Goal: Task Accomplishment & Management: Manage account settings

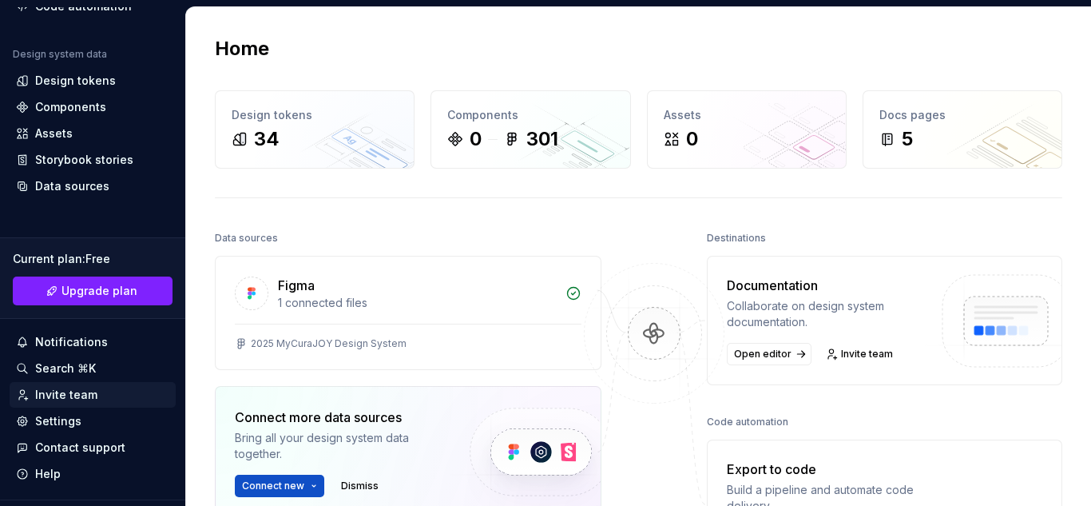
scroll to position [183, 0]
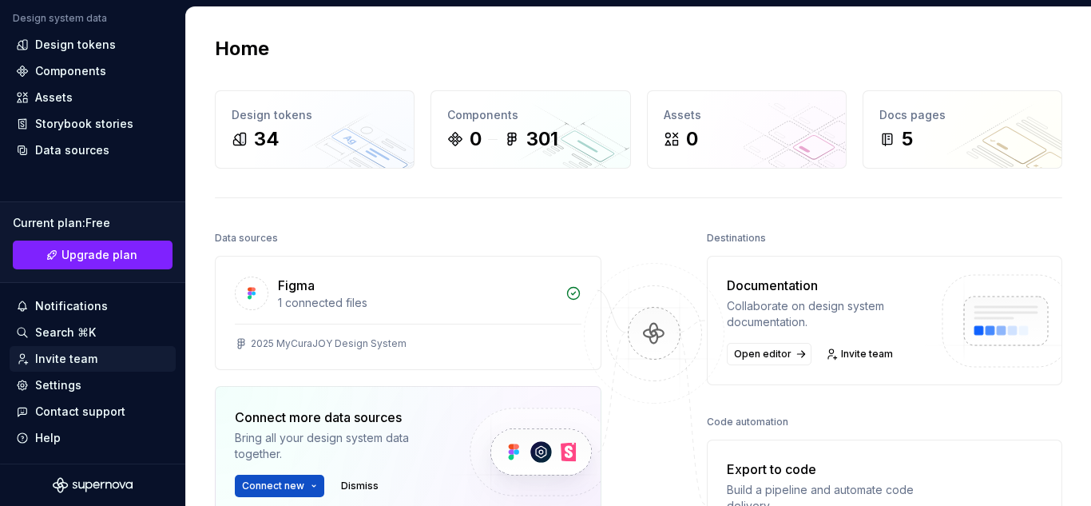
click at [75, 364] on div "Invite team" at bounding box center [66, 359] width 62 height 16
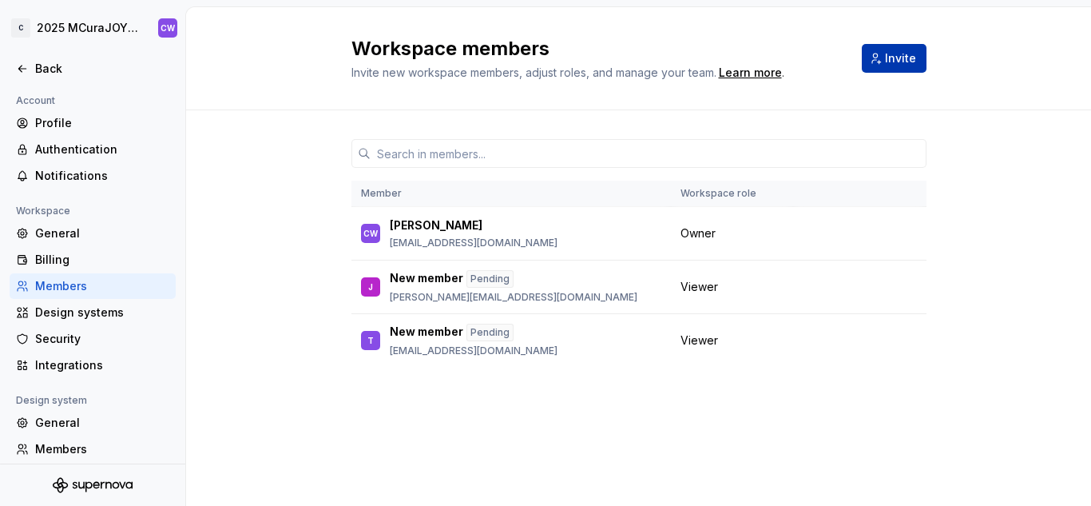
click at [886, 62] on button "Invite" at bounding box center [894, 58] width 65 height 29
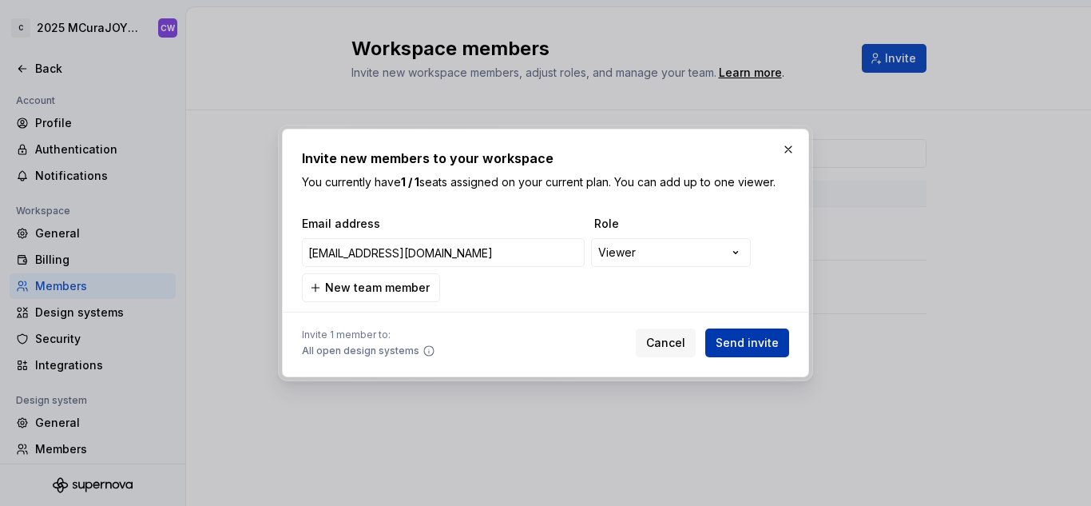
type input "[EMAIL_ADDRESS][DOMAIN_NAME]"
click at [756, 351] on button "Send invite" at bounding box center [747, 342] width 84 height 29
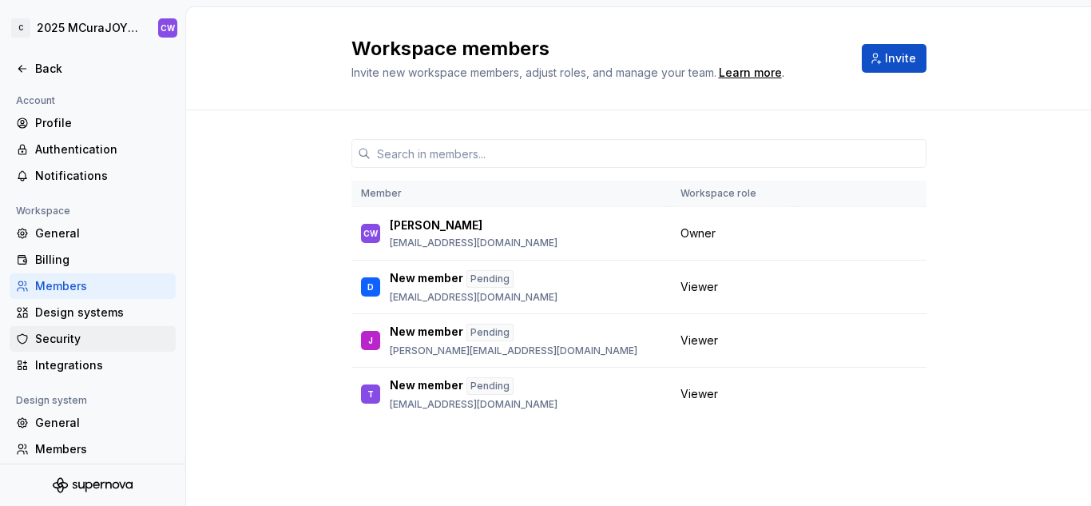
click at [93, 343] on div "Security" at bounding box center [102, 339] width 134 height 16
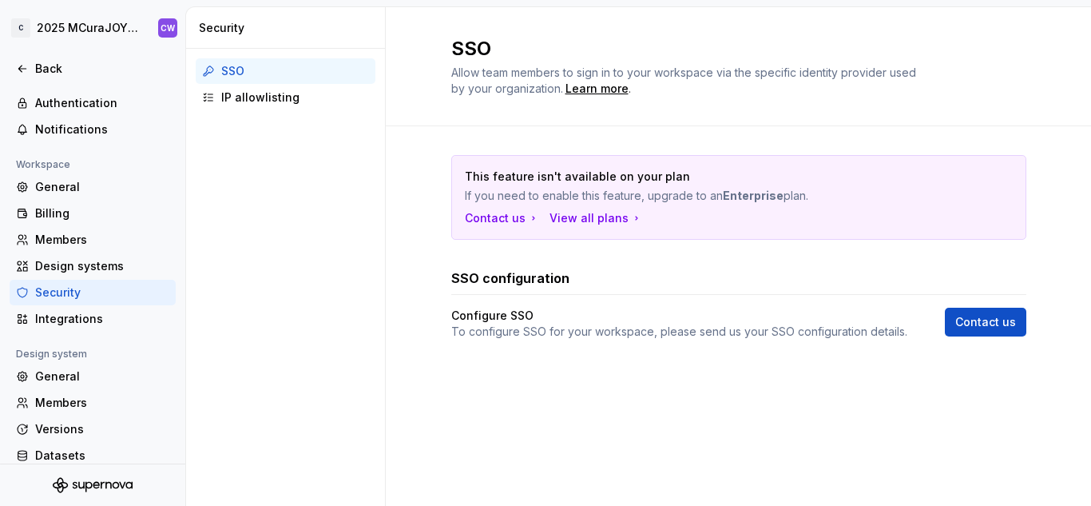
scroll to position [87, 0]
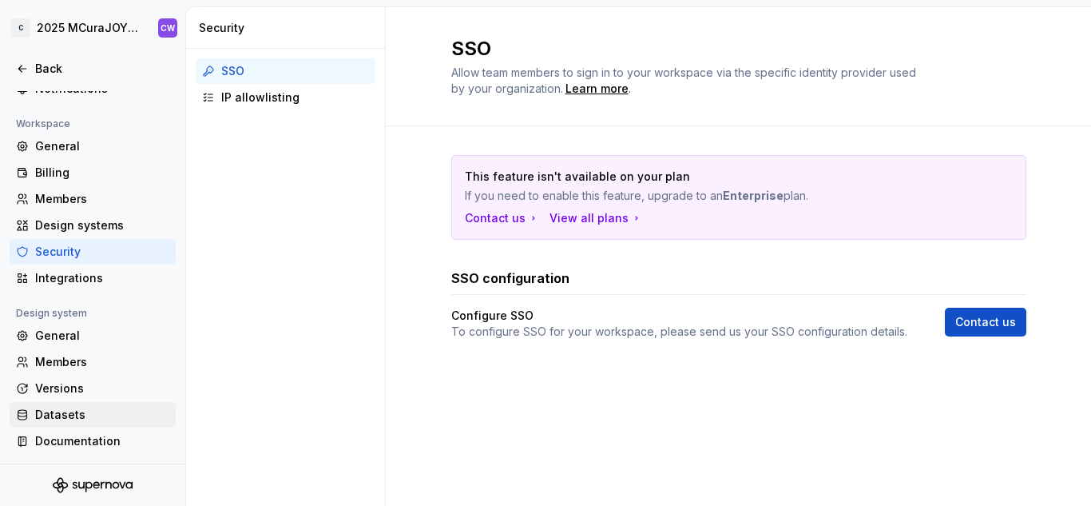
click at [52, 421] on div "Datasets" at bounding box center [102, 415] width 134 height 16
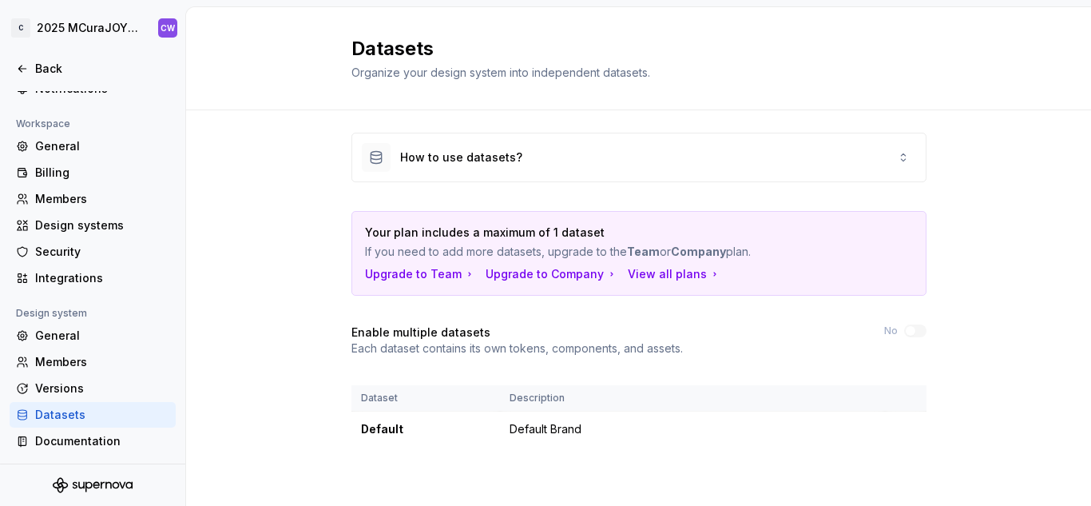
scroll to position [8, 0]
click at [379, 274] on div "Upgrade to Team" at bounding box center [420, 272] width 111 height 16
